Goal: Information Seeking & Learning: Learn about a topic

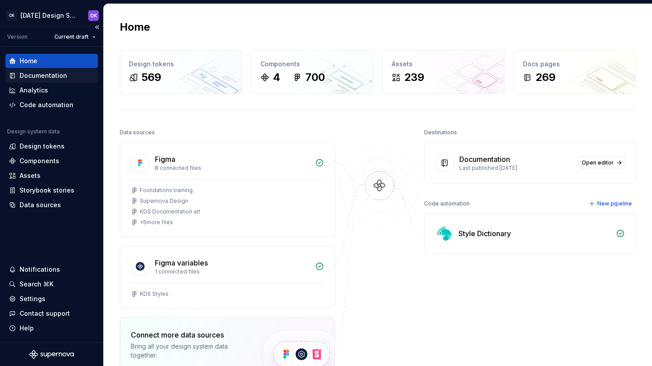
click at [41, 74] on div "Documentation" at bounding box center [44, 75] width 48 height 9
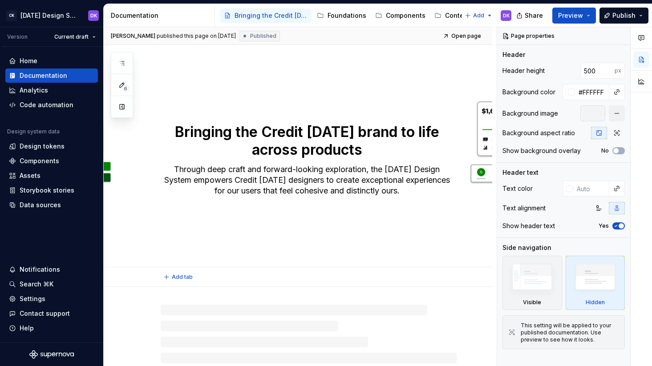
scroll to position [13, 0]
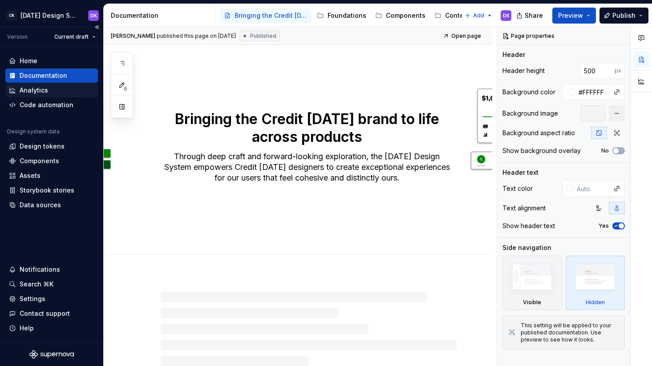
type textarea "*"
click at [29, 90] on div "Analytics" at bounding box center [34, 90] width 28 height 9
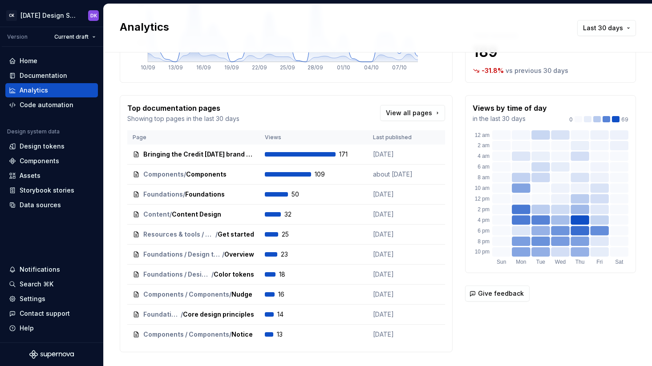
scroll to position [117, 0]
click at [228, 175] on button "Open" at bounding box center [239, 174] width 30 height 12
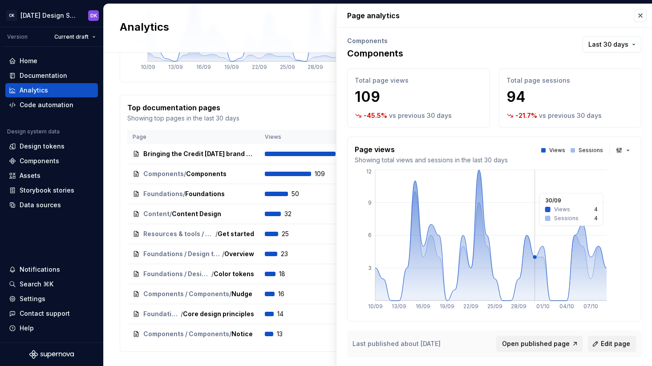
scroll to position [2, 0]
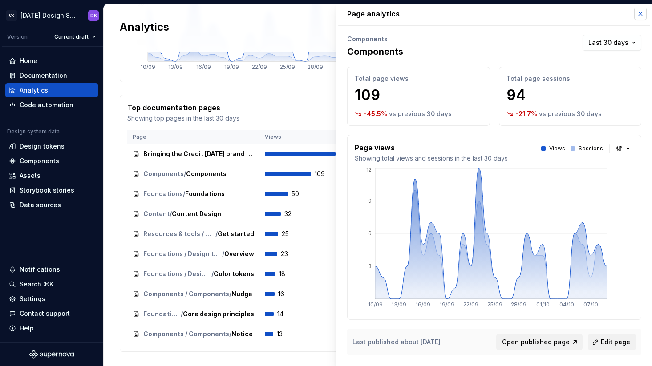
click at [634, 15] on button "button" at bounding box center [640, 14] width 12 height 12
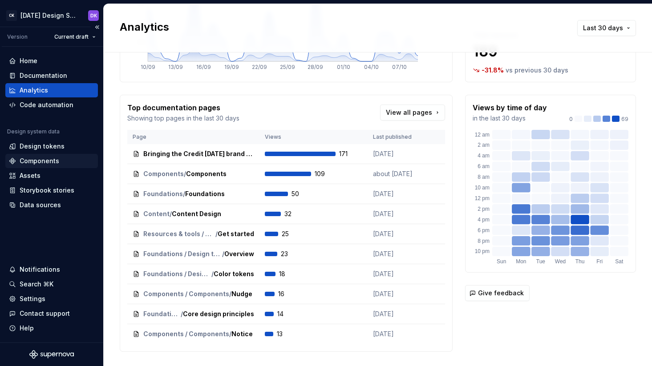
click at [39, 161] on div "Components" at bounding box center [40, 161] width 40 height 9
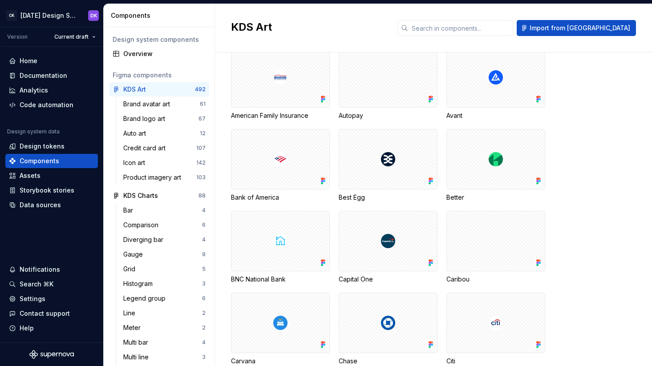
scroll to position [174, 0]
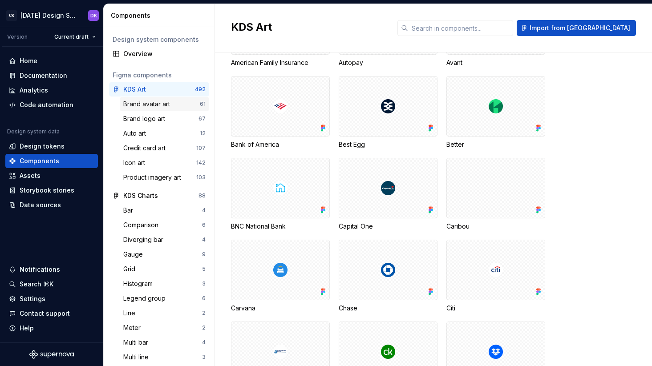
click at [154, 104] on div "Brand avatar art" at bounding box center [148, 104] width 50 height 9
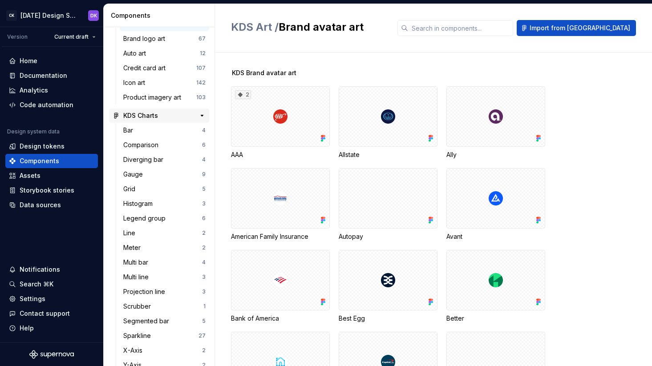
scroll to position [81, 0]
click at [134, 129] on div "Bar" at bounding box center [129, 129] width 13 height 9
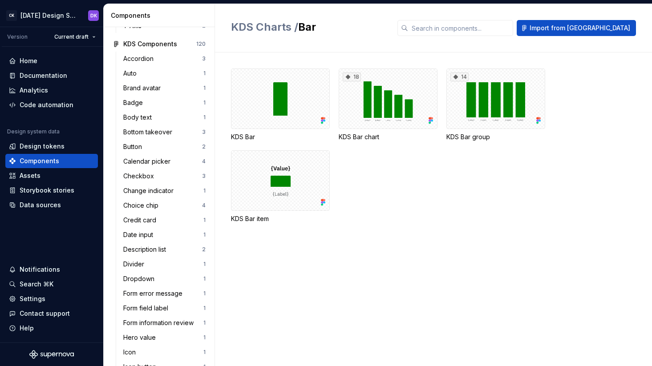
scroll to position [451, 0]
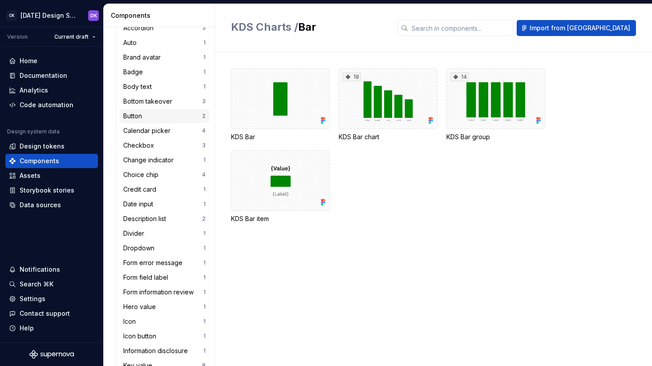
click at [140, 118] on div "Button" at bounding box center [134, 116] width 22 height 9
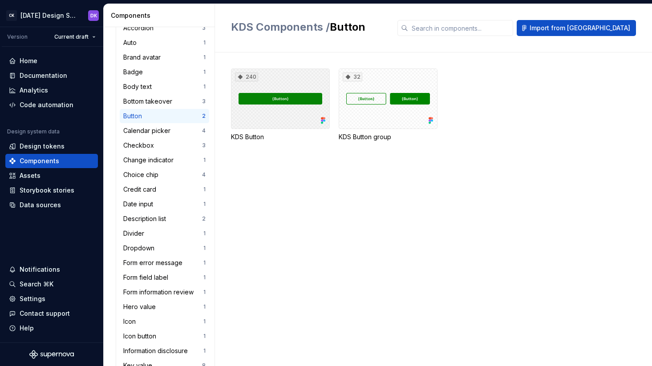
click at [289, 98] on div "240" at bounding box center [280, 99] width 99 height 61
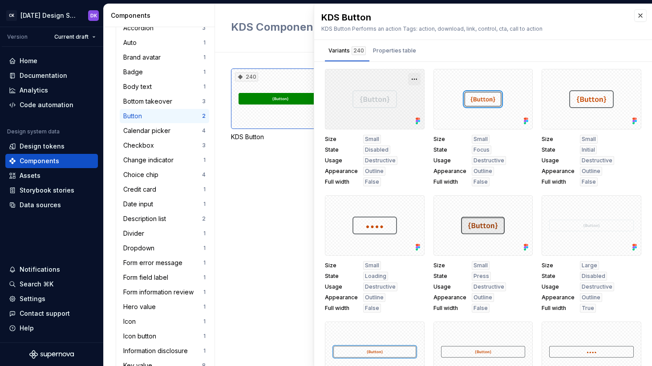
click at [408, 78] on button "button" at bounding box center [414, 79] width 12 height 12
click at [385, 79] on div at bounding box center [375, 99] width 100 height 61
click at [386, 50] on div "Properties table" at bounding box center [394, 50] width 43 height 9
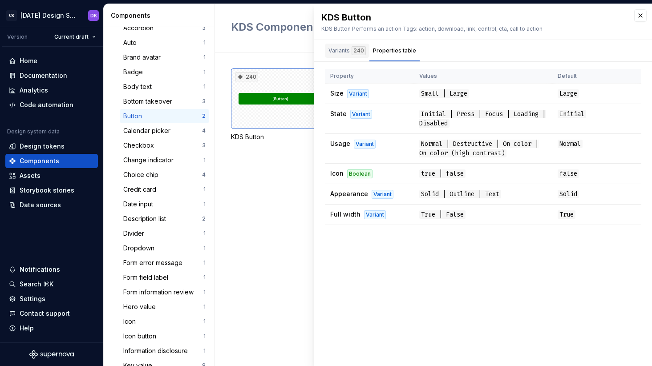
click at [345, 54] on div "Variants 240" at bounding box center [347, 50] width 37 height 9
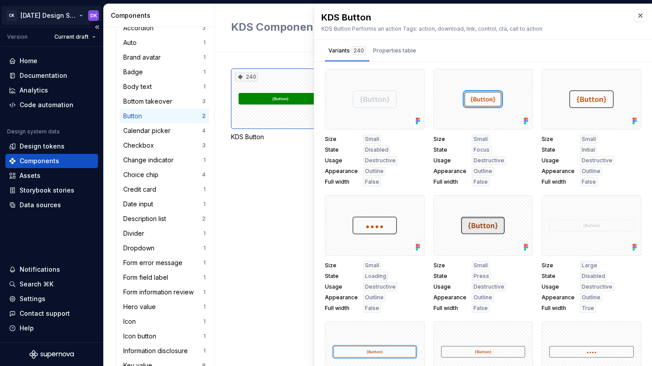
click at [14, 14] on html "CK [DATE] Design System DK Version Current draft Home Documentation Analytics C…" at bounding box center [326, 183] width 652 height 366
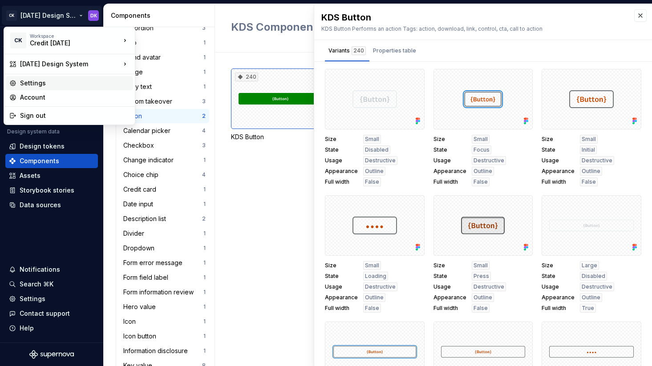
click at [37, 82] on div "Settings" at bounding box center [75, 83] width 110 height 9
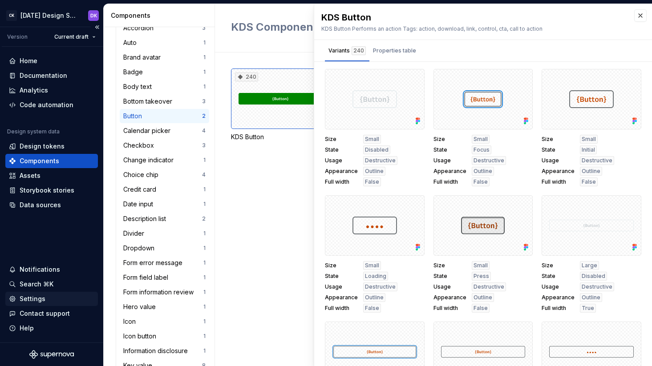
click at [28, 300] on div "Settings" at bounding box center [33, 299] width 26 height 9
click at [634, 12] on button "button" at bounding box center [640, 15] width 12 height 12
click at [634, 17] on button "button" at bounding box center [640, 15] width 12 height 12
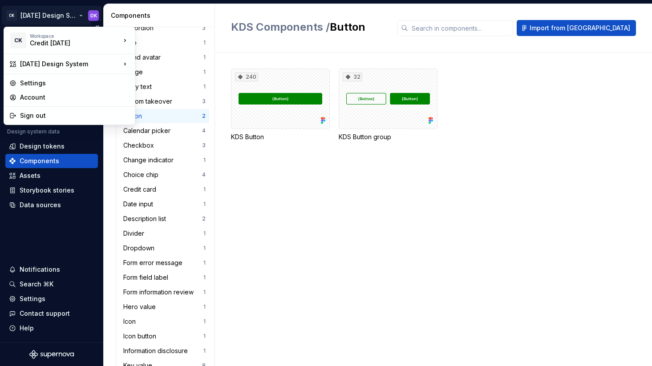
click at [25, 16] on html "CK [DATE] Design System DK Version Current draft Home Documentation Analytics C…" at bounding box center [326, 183] width 652 height 366
click at [36, 40] on div "Credit [DATE]" at bounding box center [68, 43] width 76 height 9
click at [37, 98] on div "Account" at bounding box center [75, 97] width 110 height 9
